Goal: Information Seeking & Learning: Learn about a topic

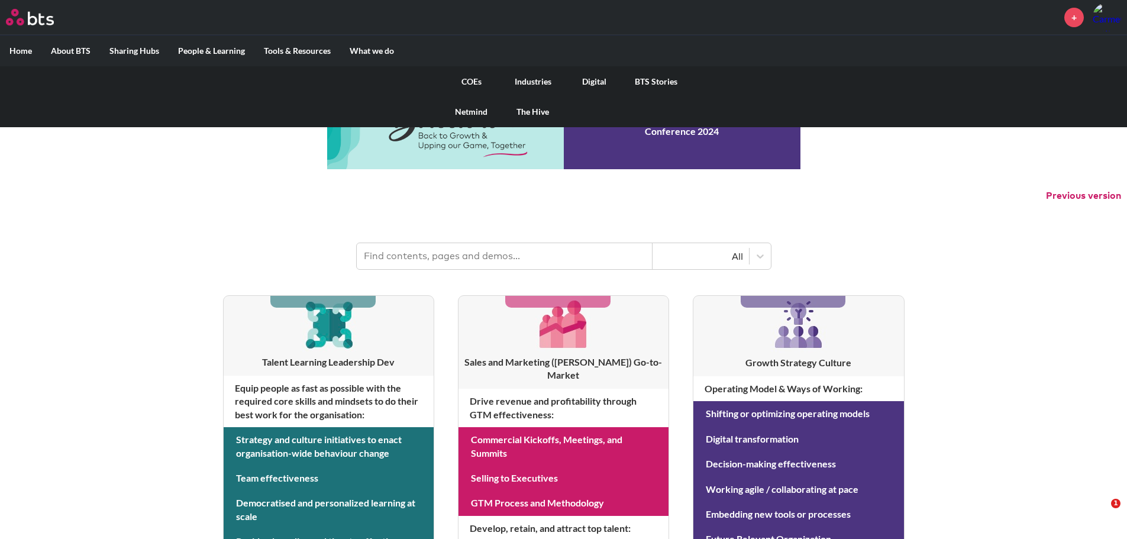
click at [479, 79] on link "COEs" at bounding box center [472, 81] width 62 height 31
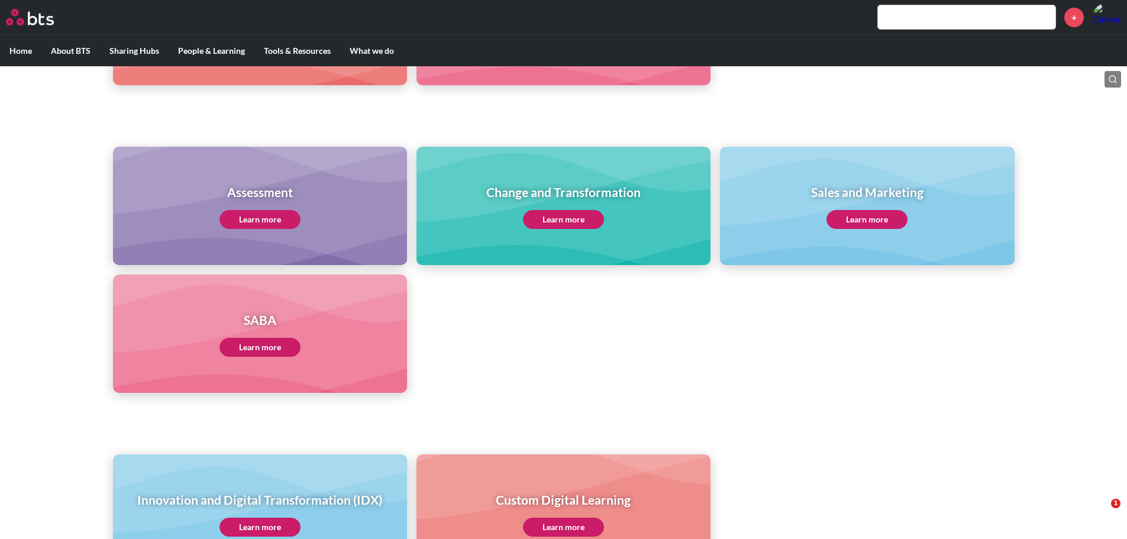
scroll to position [473, 0]
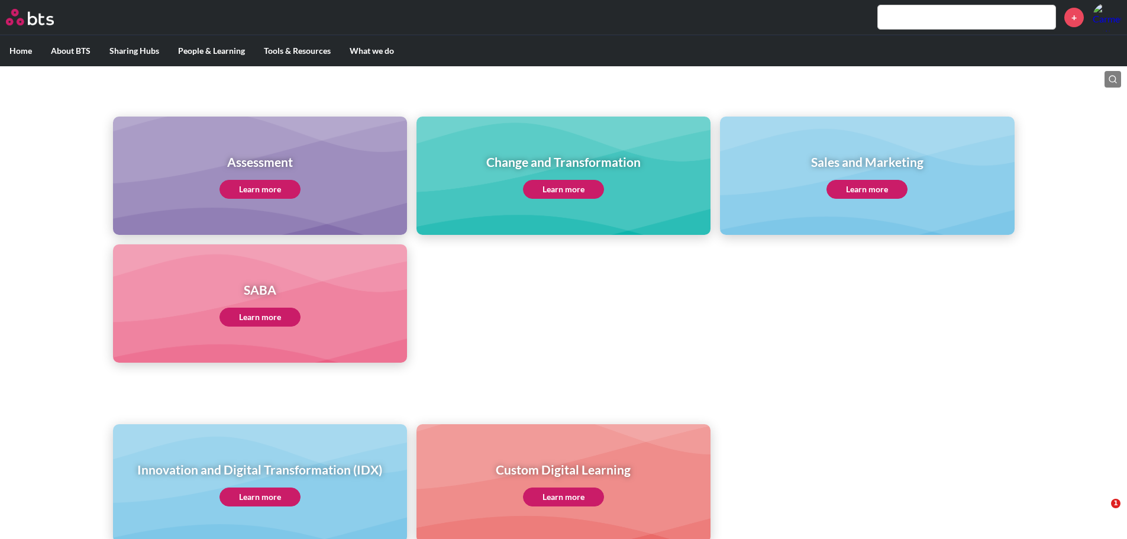
click at [274, 318] on link "Learn more" at bounding box center [260, 317] width 81 height 19
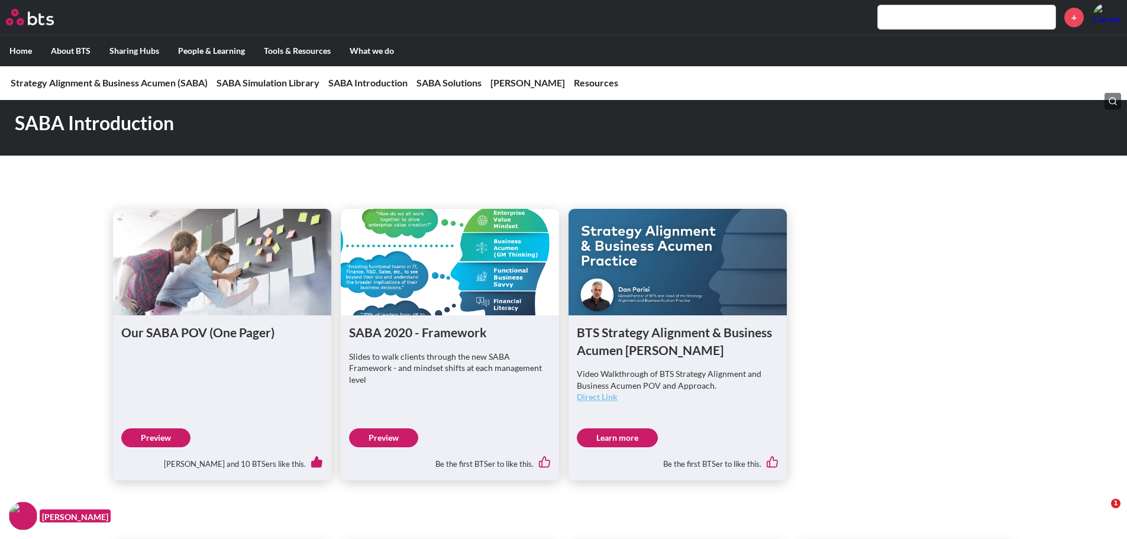
scroll to position [573, 0]
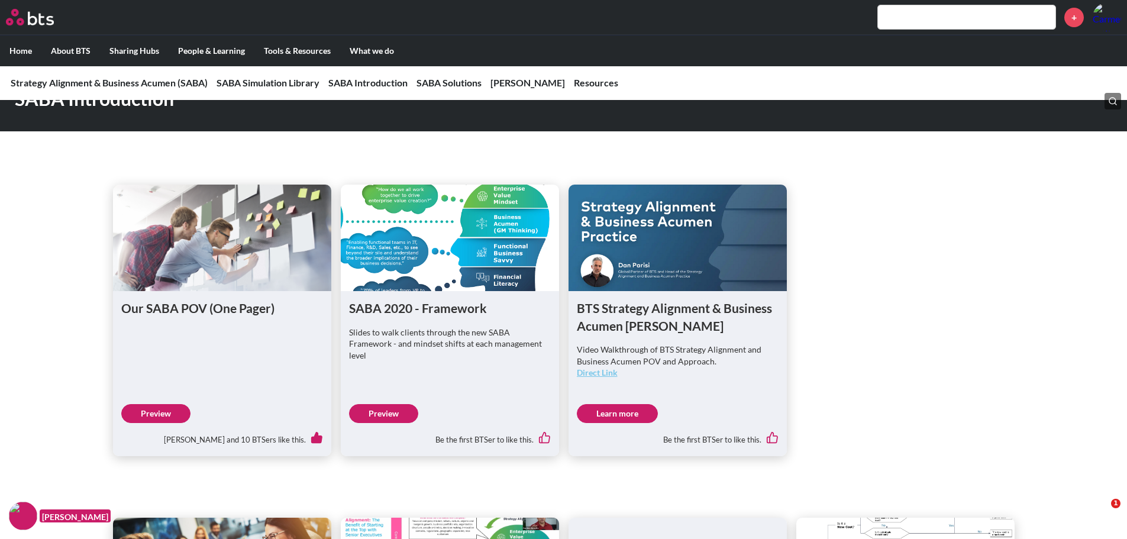
click at [624, 411] on link "Learn more" at bounding box center [617, 413] width 81 height 19
